Goal: Find contact information

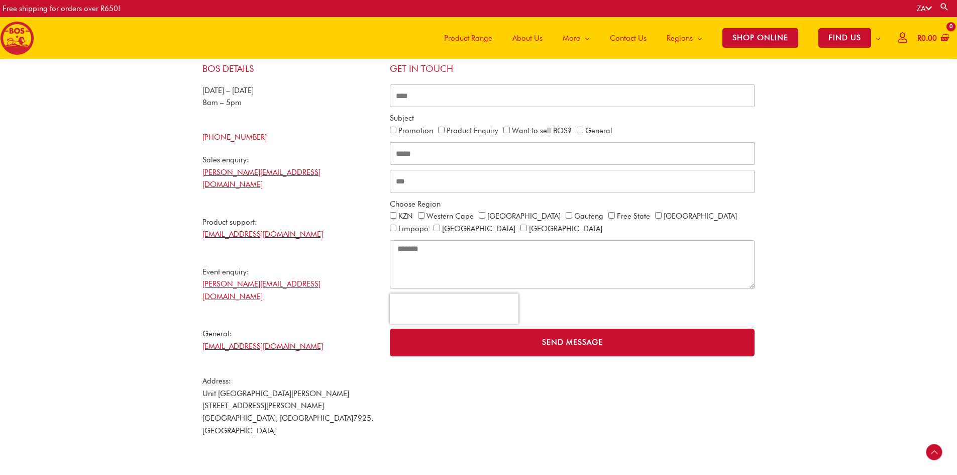
scroll to position [249, 0]
